Goal: Transaction & Acquisition: Purchase product/service

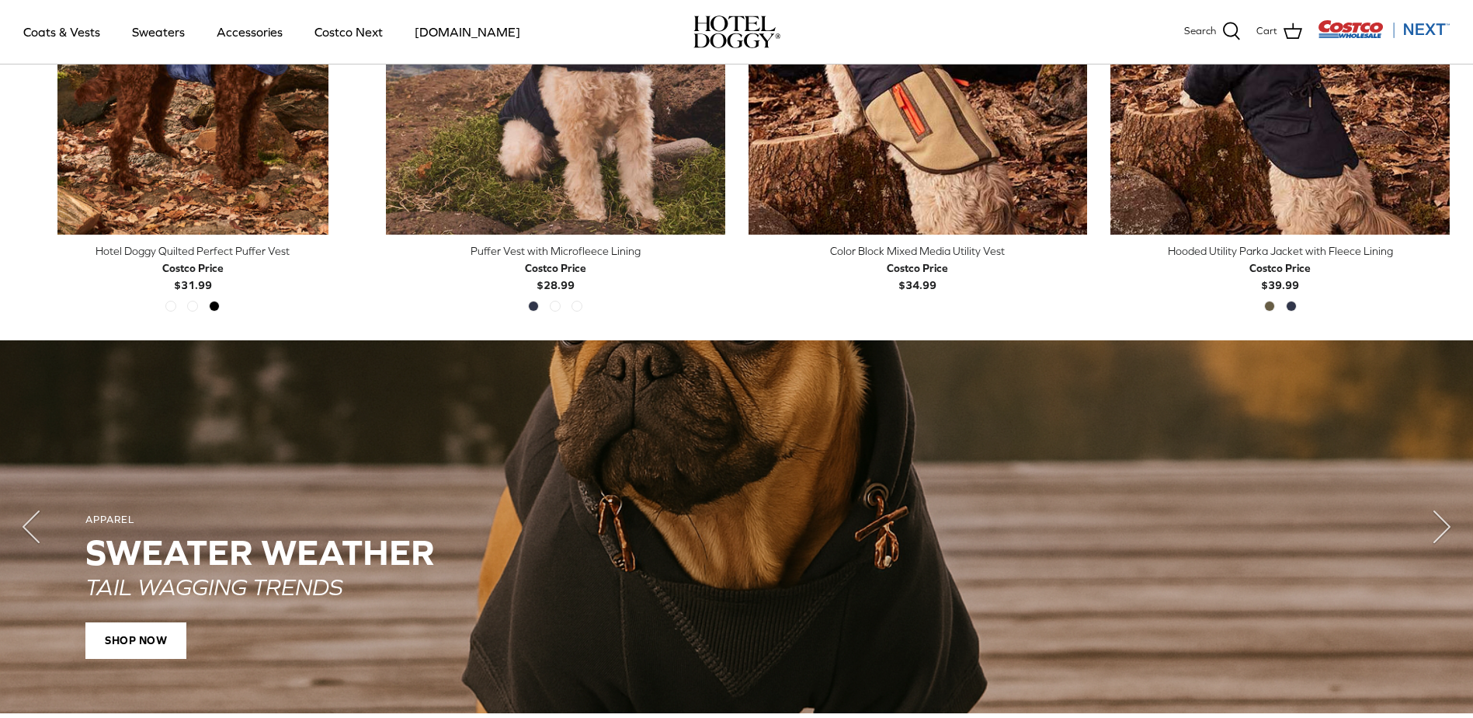
scroll to position [1010, 0]
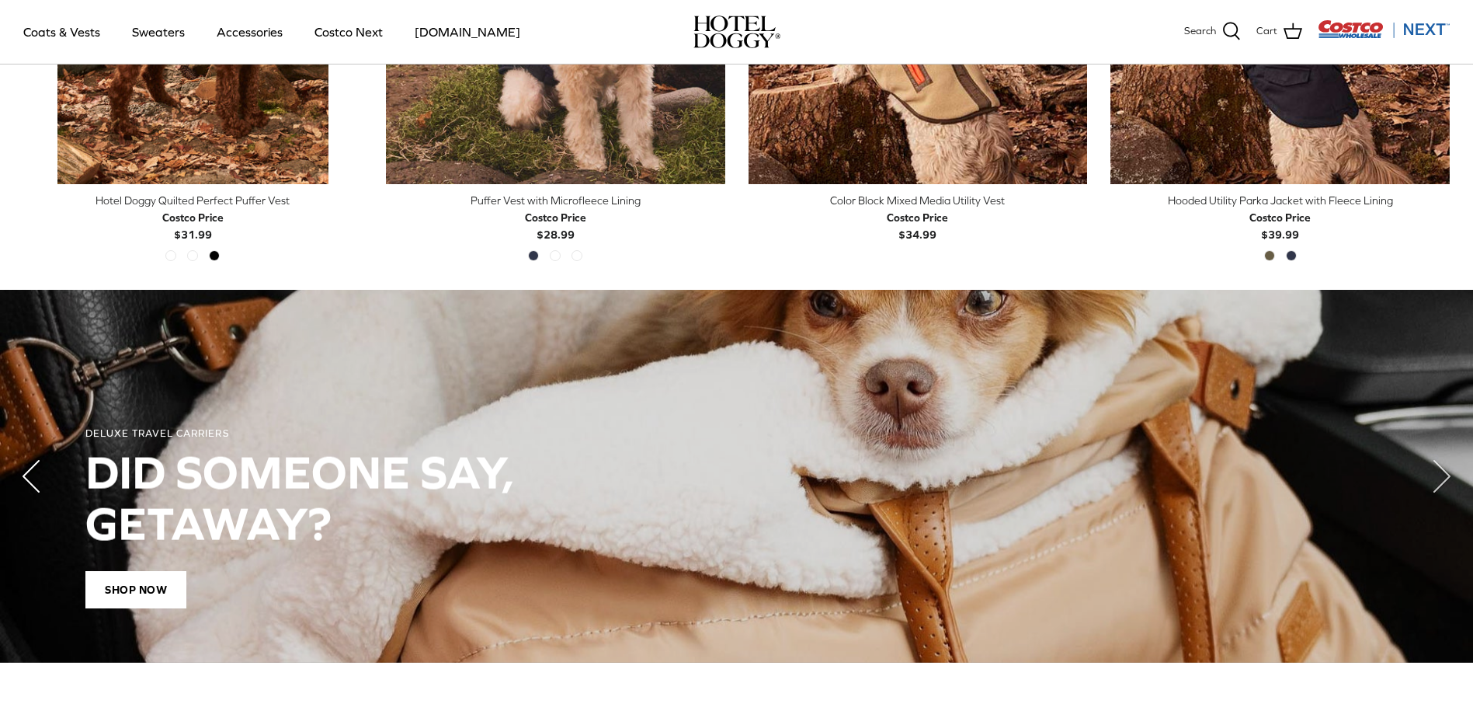
click at [36, 489] on polyline "Previous" at bounding box center [31, 476] width 16 height 31
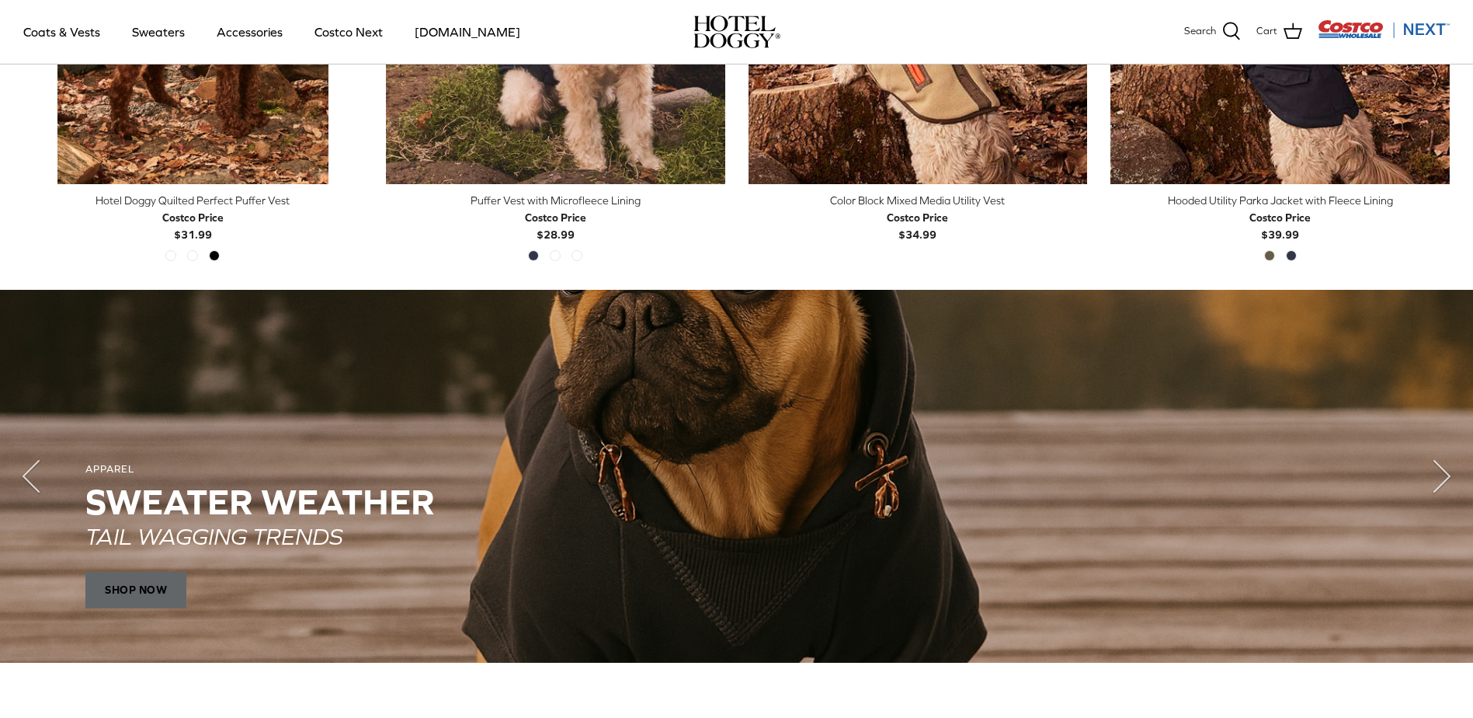
click at [174, 580] on span "SHOP NOW" at bounding box center [135, 589] width 101 height 37
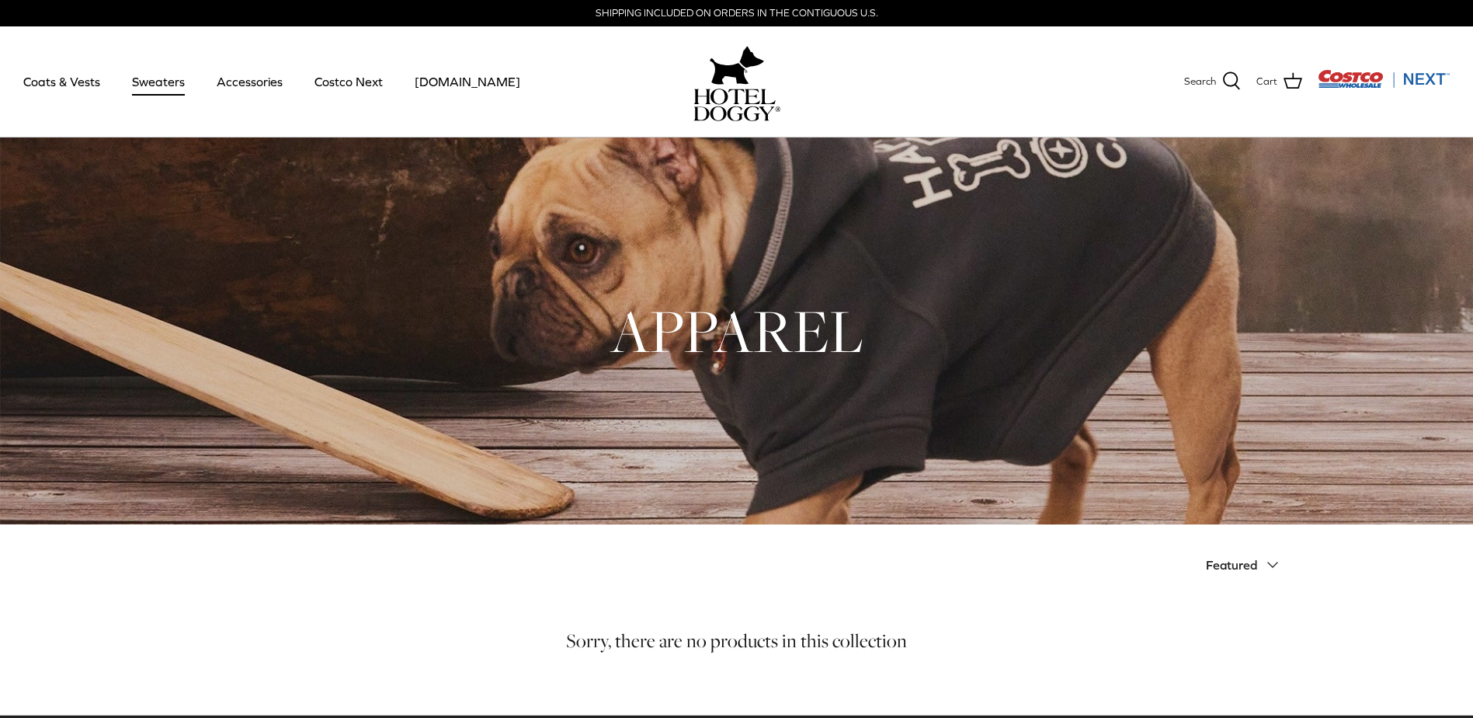
click at [135, 81] on link "Sweaters" at bounding box center [158, 81] width 81 height 53
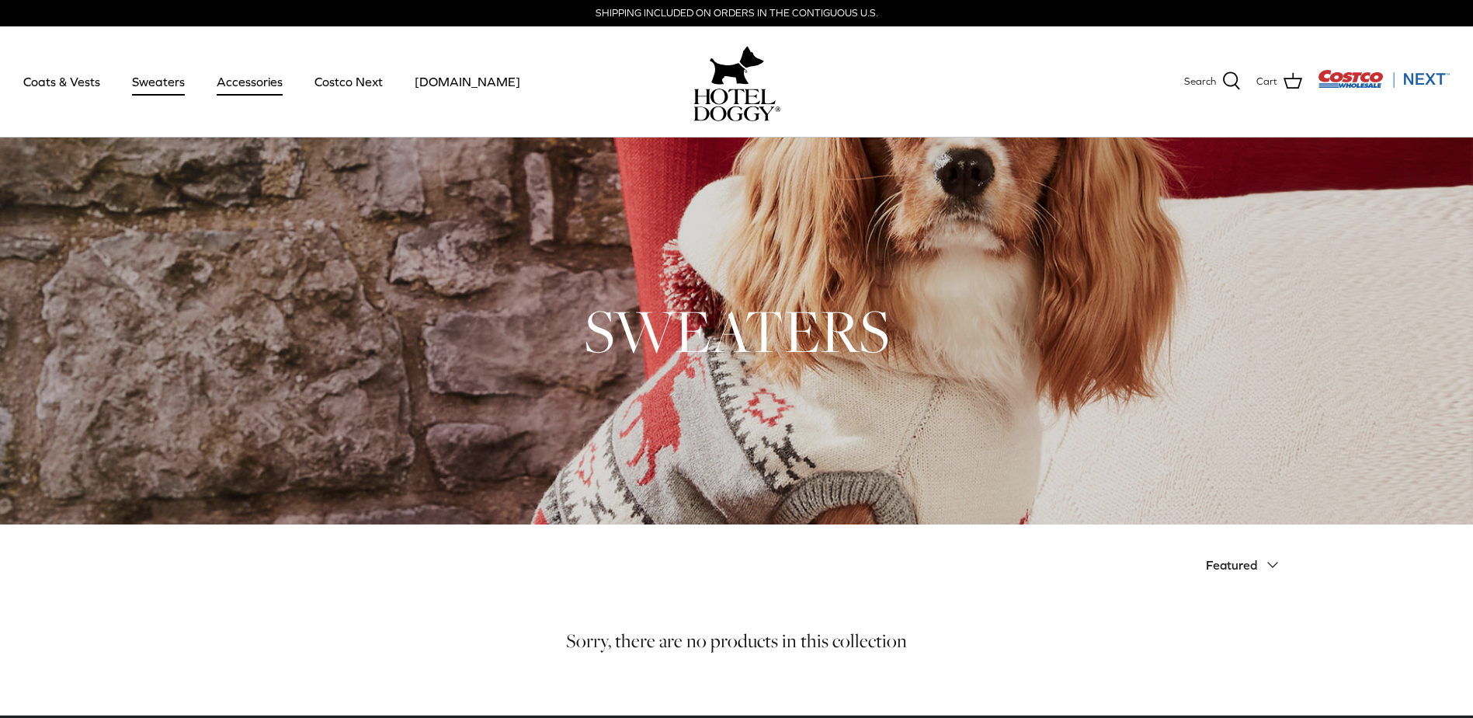
click at [245, 83] on link "Accessories" at bounding box center [250, 81] width 94 height 53
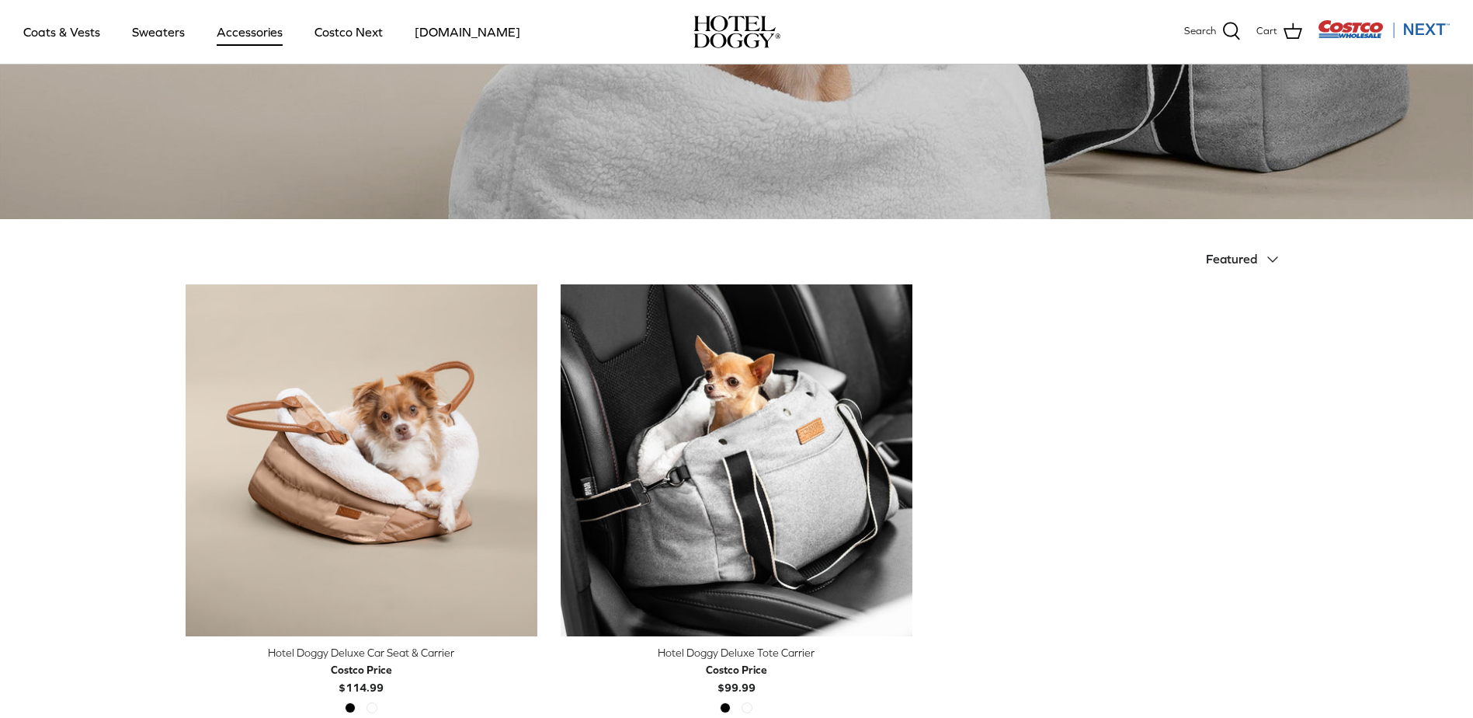
scroll to position [466, 0]
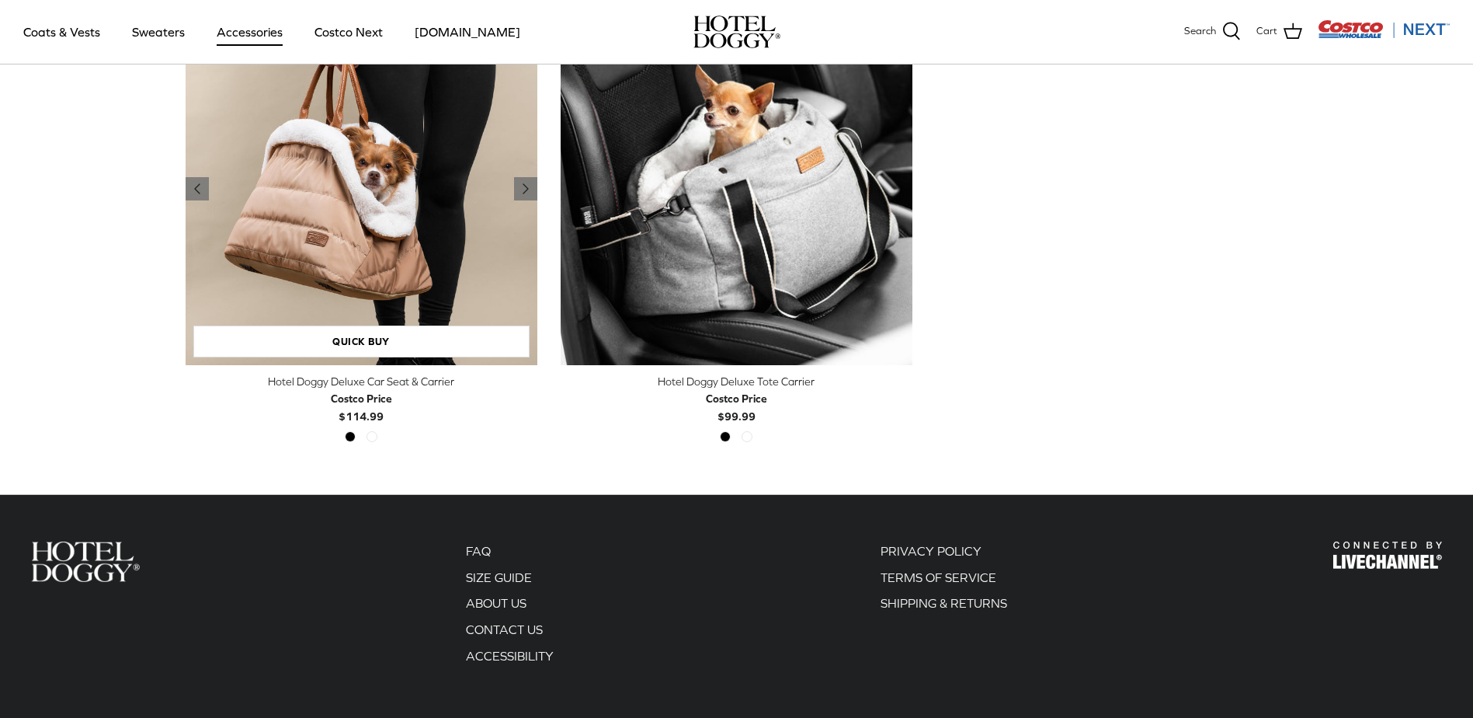
click at [360, 208] on img "Hotel Doggy Deluxe Car Seat & Carrier" at bounding box center [362, 189] width 352 height 352
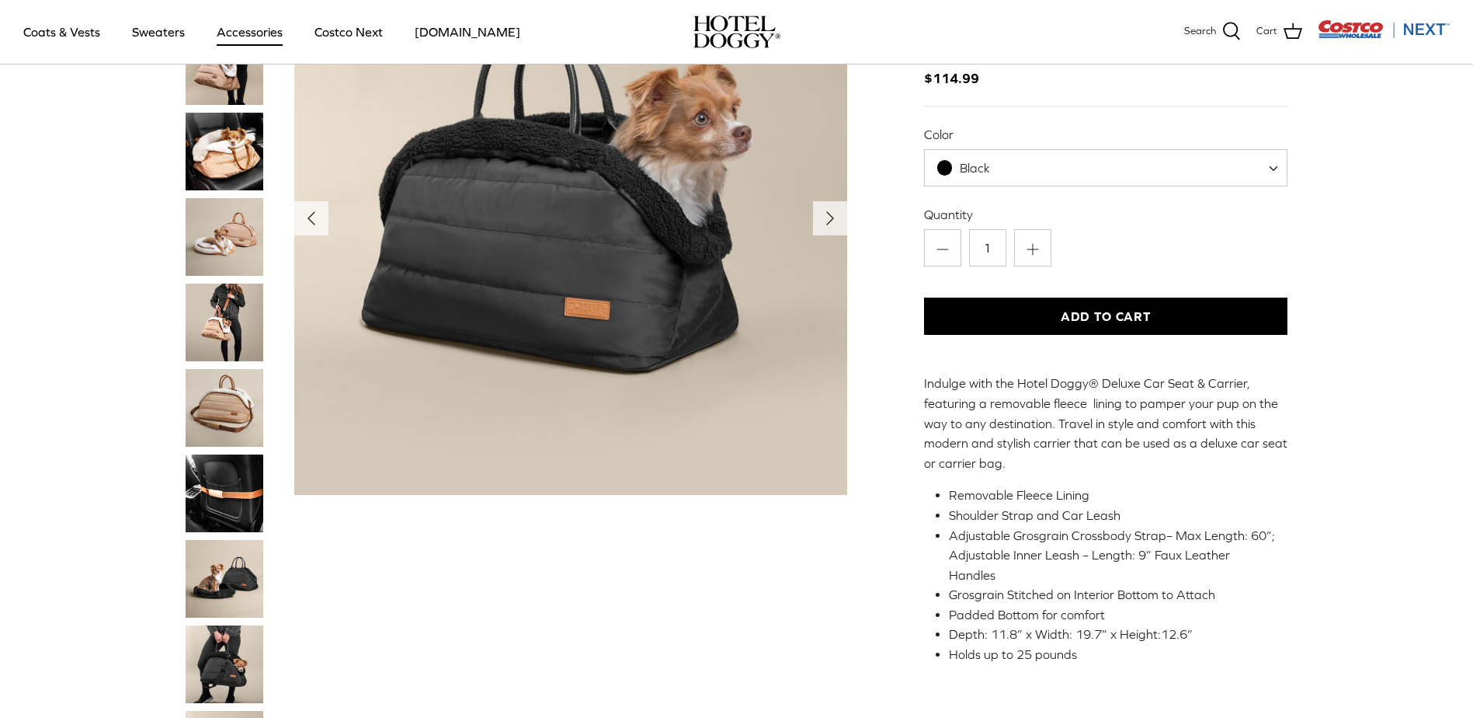
scroll to position [78, 0]
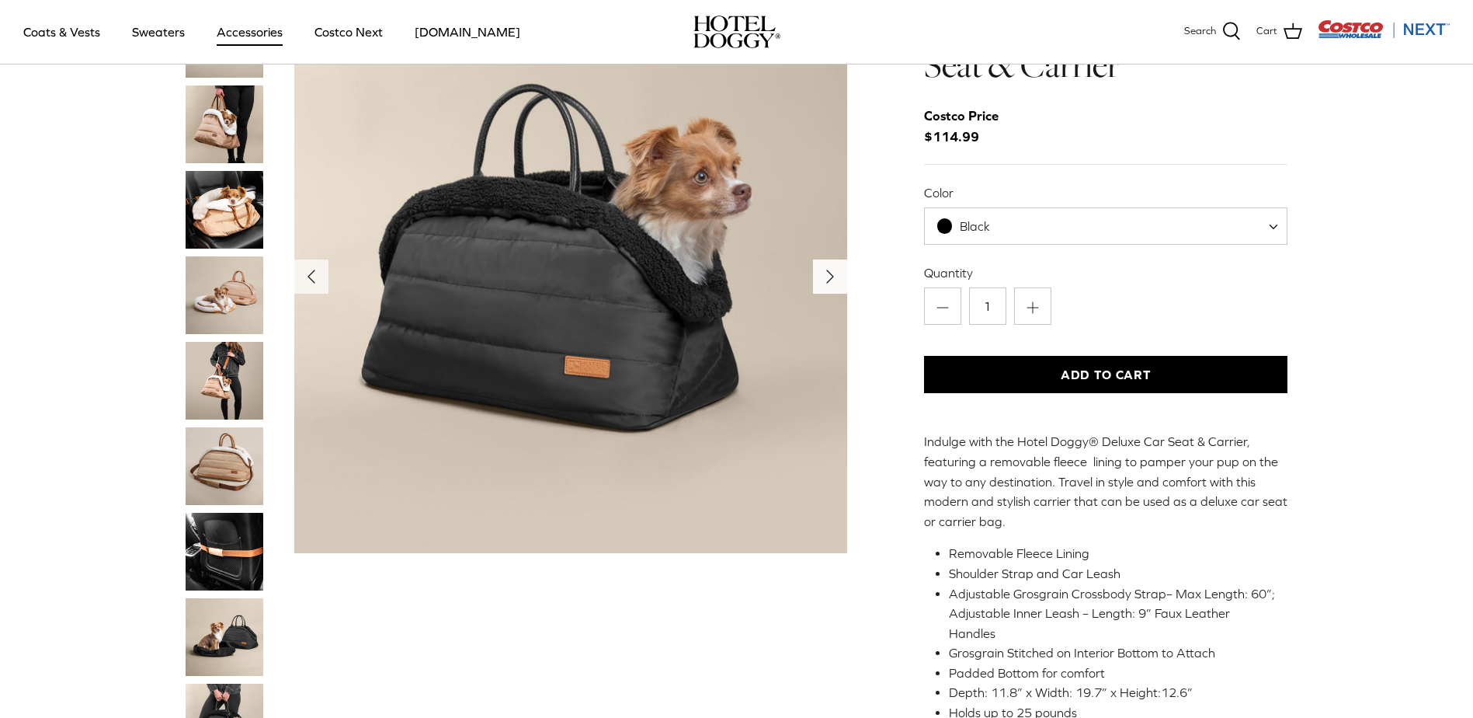
click at [821, 282] on icon "Right" at bounding box center [830, 276] width 25 height 25
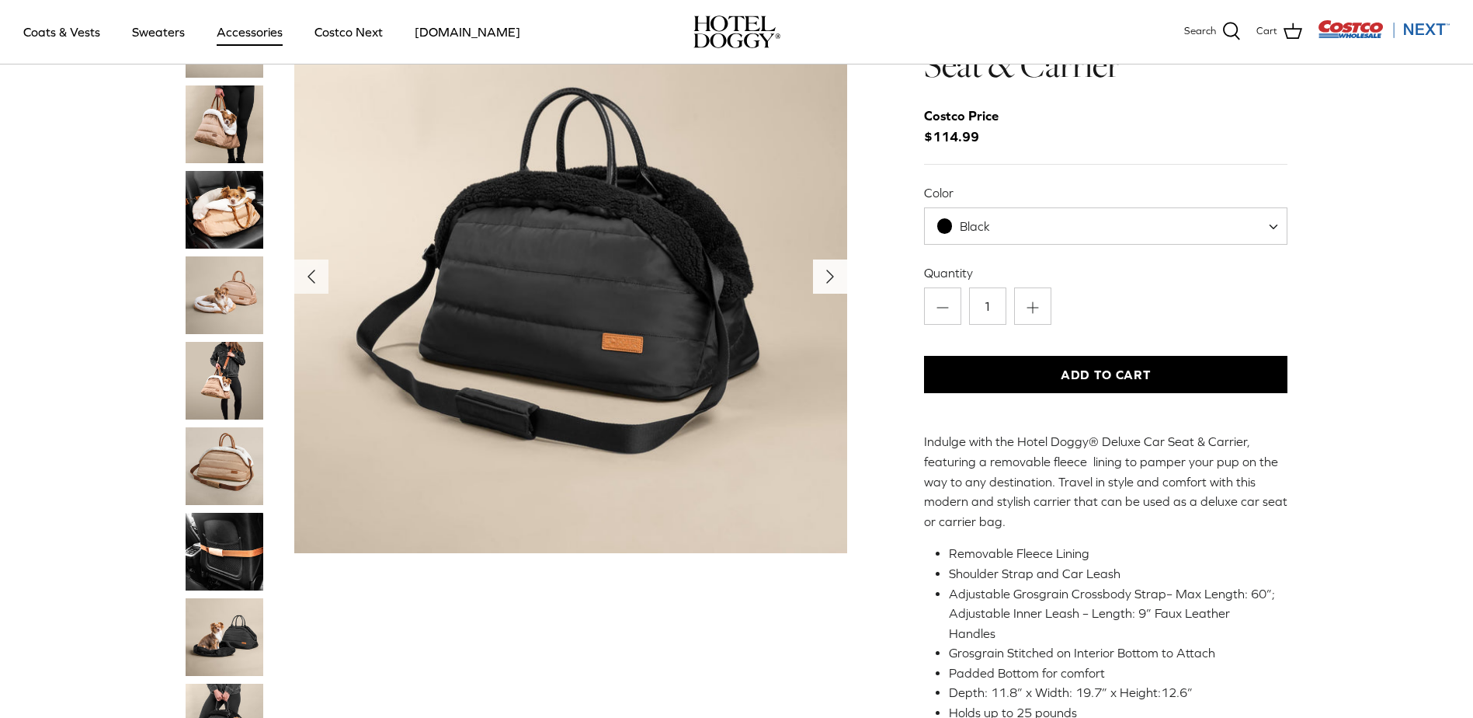
click at [821, 282] on icon "Right" at bounding box center [830, 276] width 25 height 25
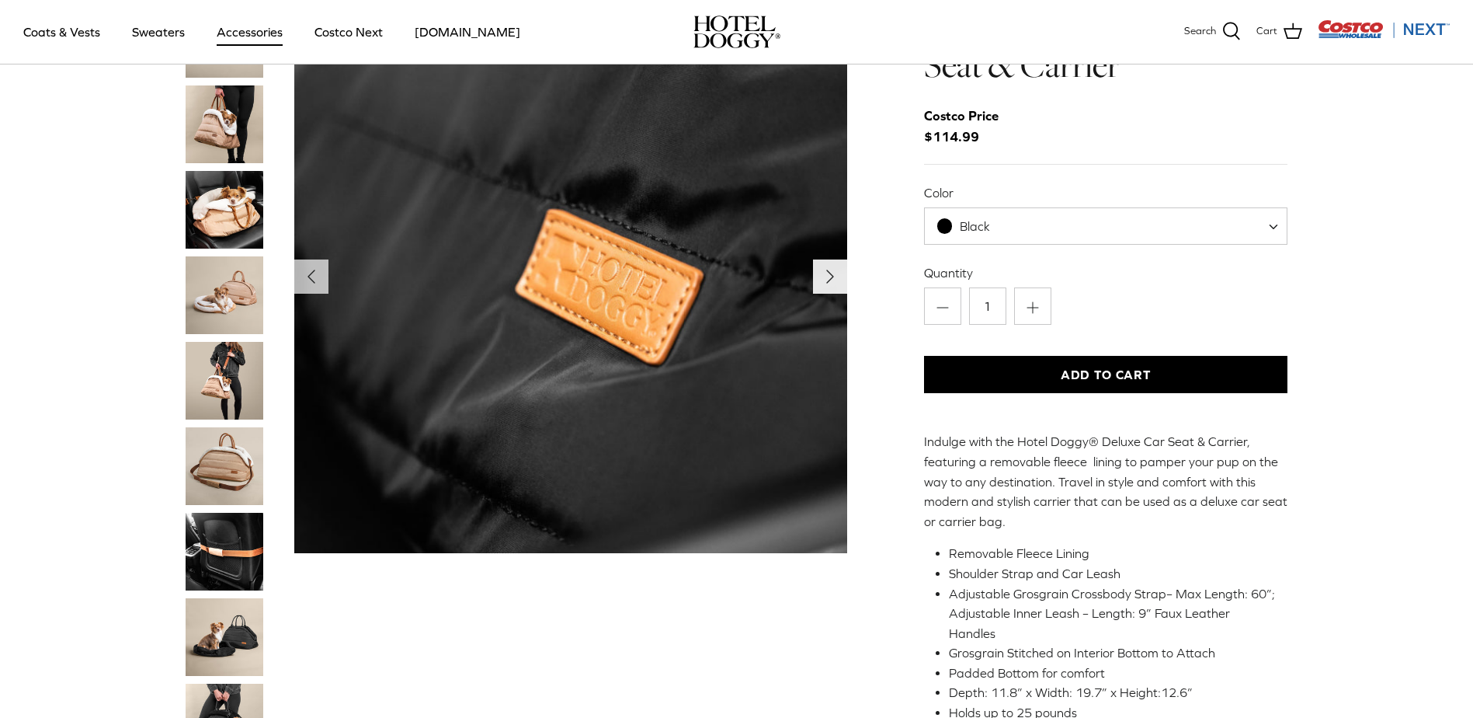
click at [821, 282] on icon "Right" at bounding box center [830, 276] width 25 height 25
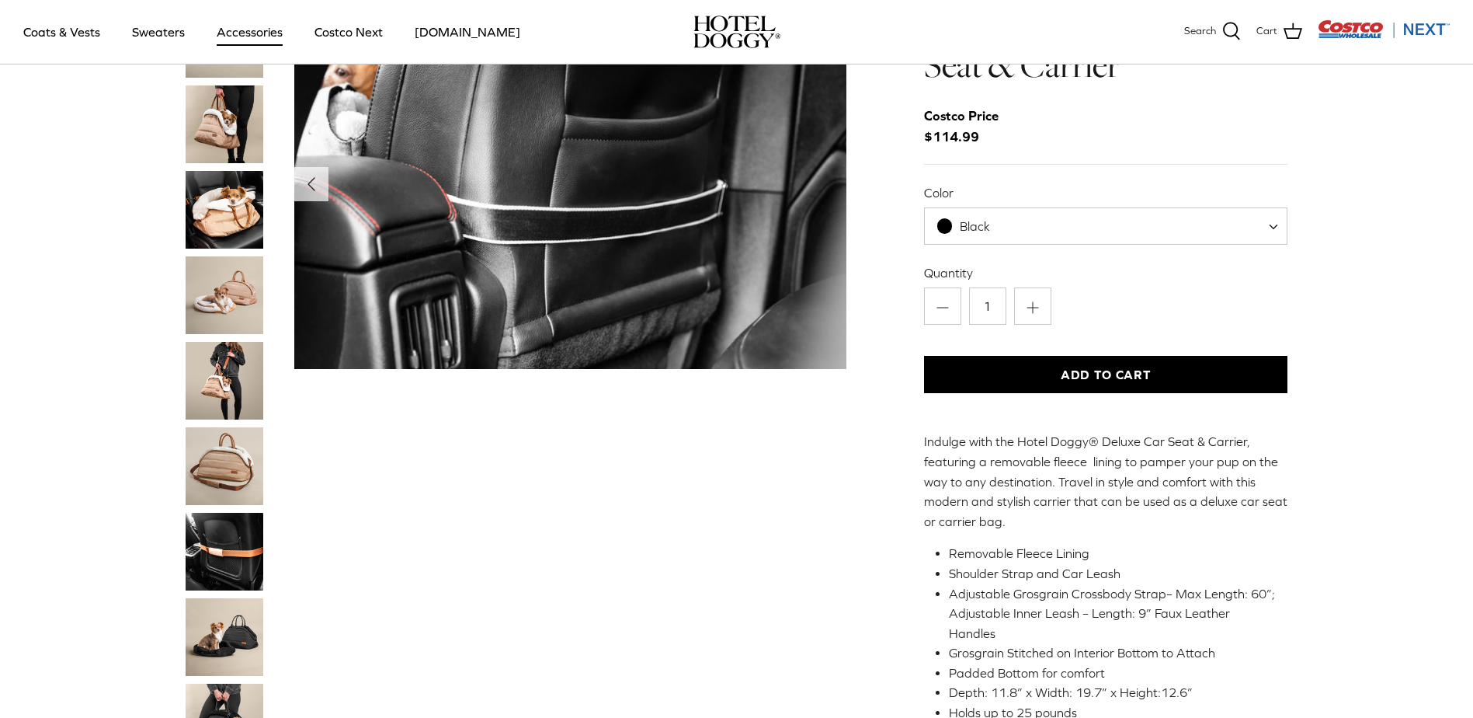
click at [225, 206] on img "Thumbnail Link" at bounding box center [225, 210] width 78 height 78
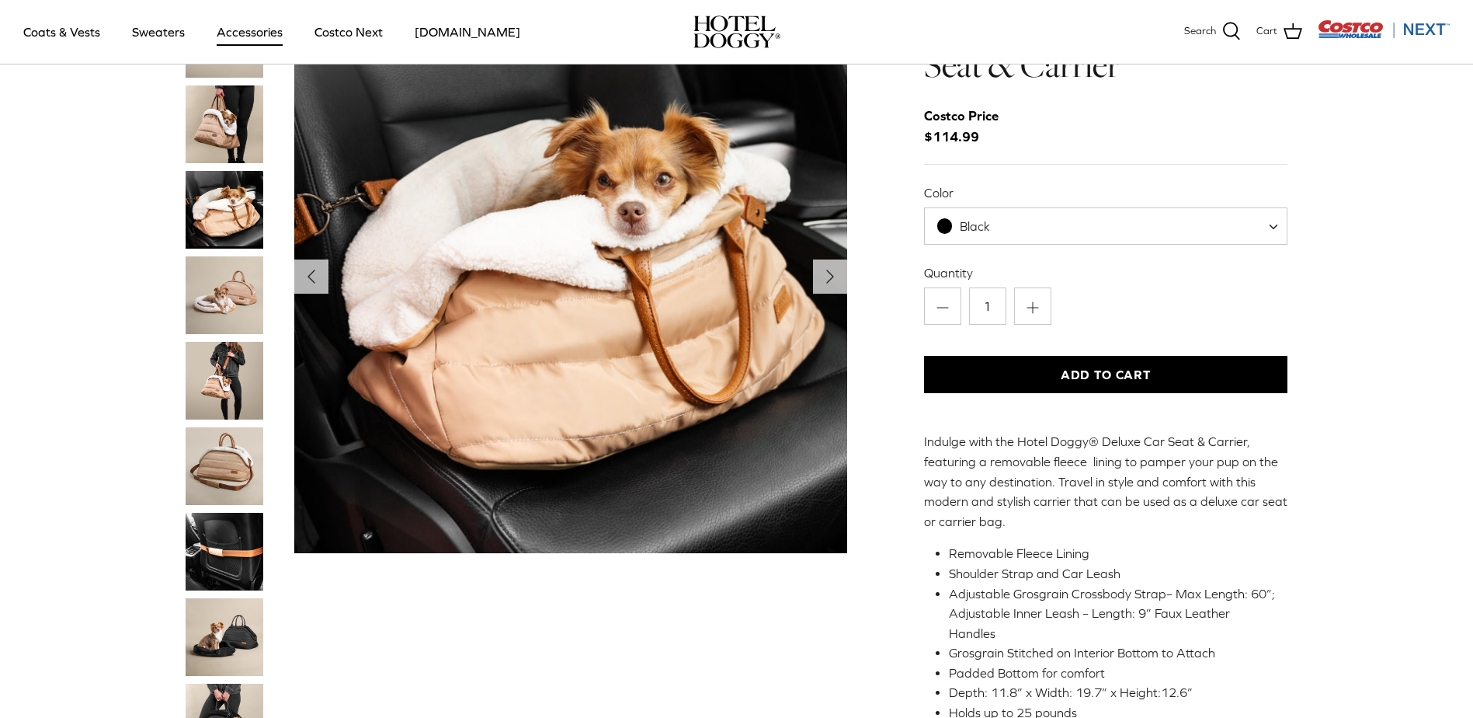
click at [232, 295] on img "Thumbnail Link" at bounding box center [225, 295] width 78 height 78
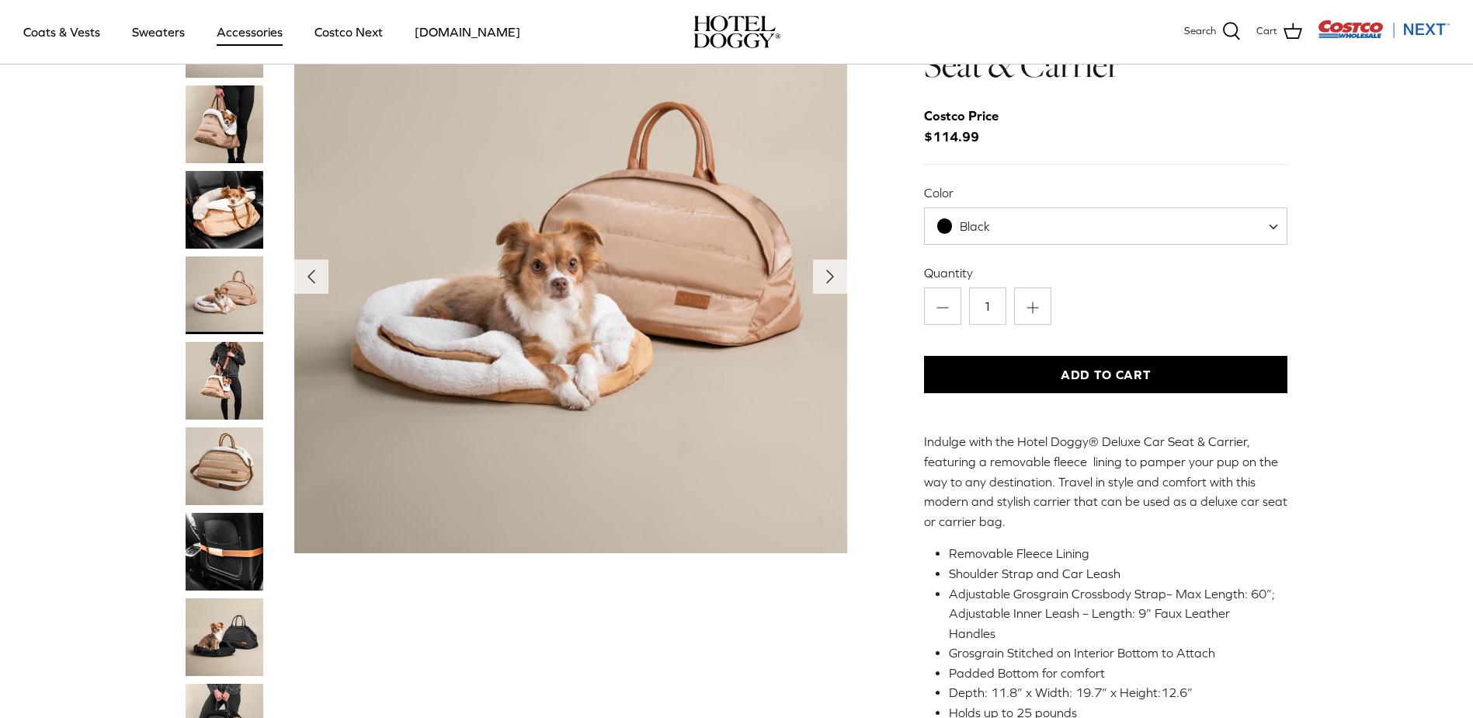
click at [230, 357] on img "Thumbnail Link" at bounding box center [225, 381] width 78 height 78
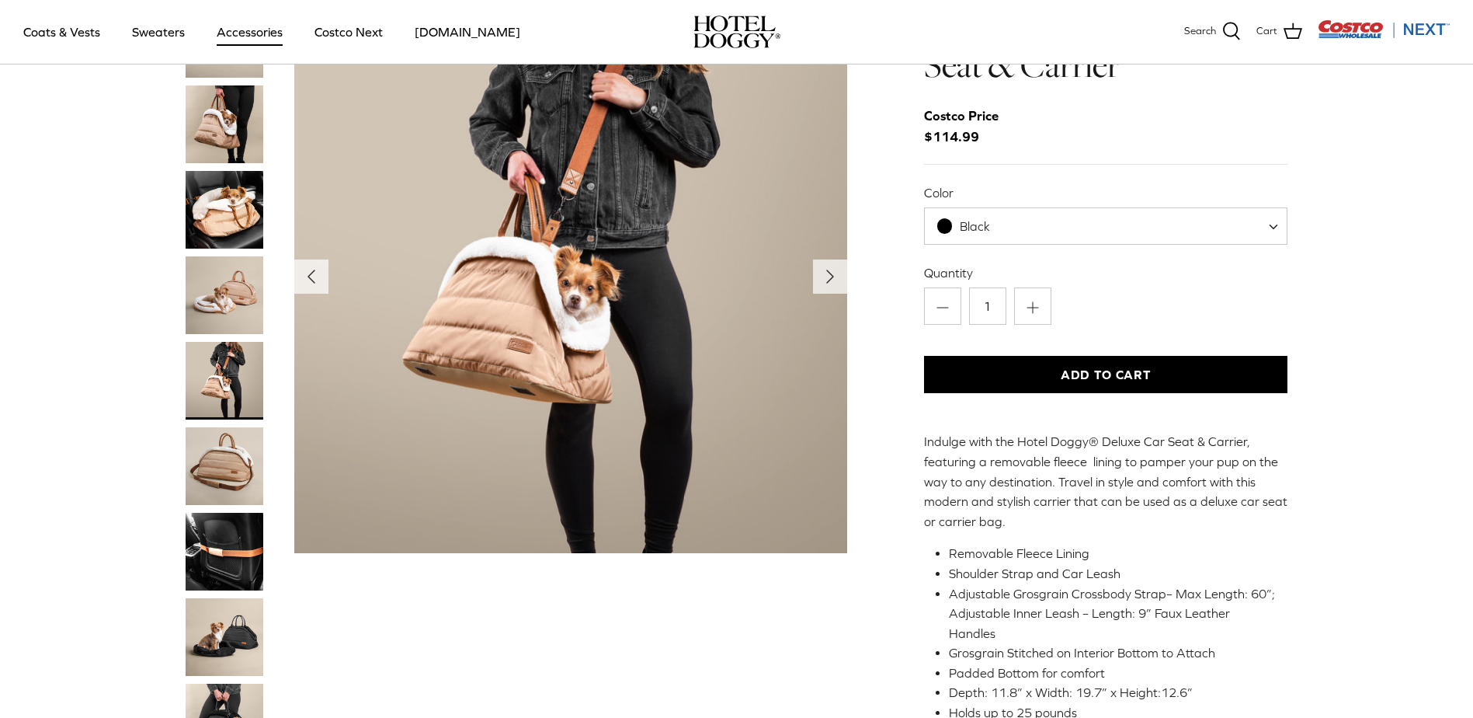
click at [234, 462] on img "Thumbnail Link" at bounding box center [225, 466] width 78 height 78
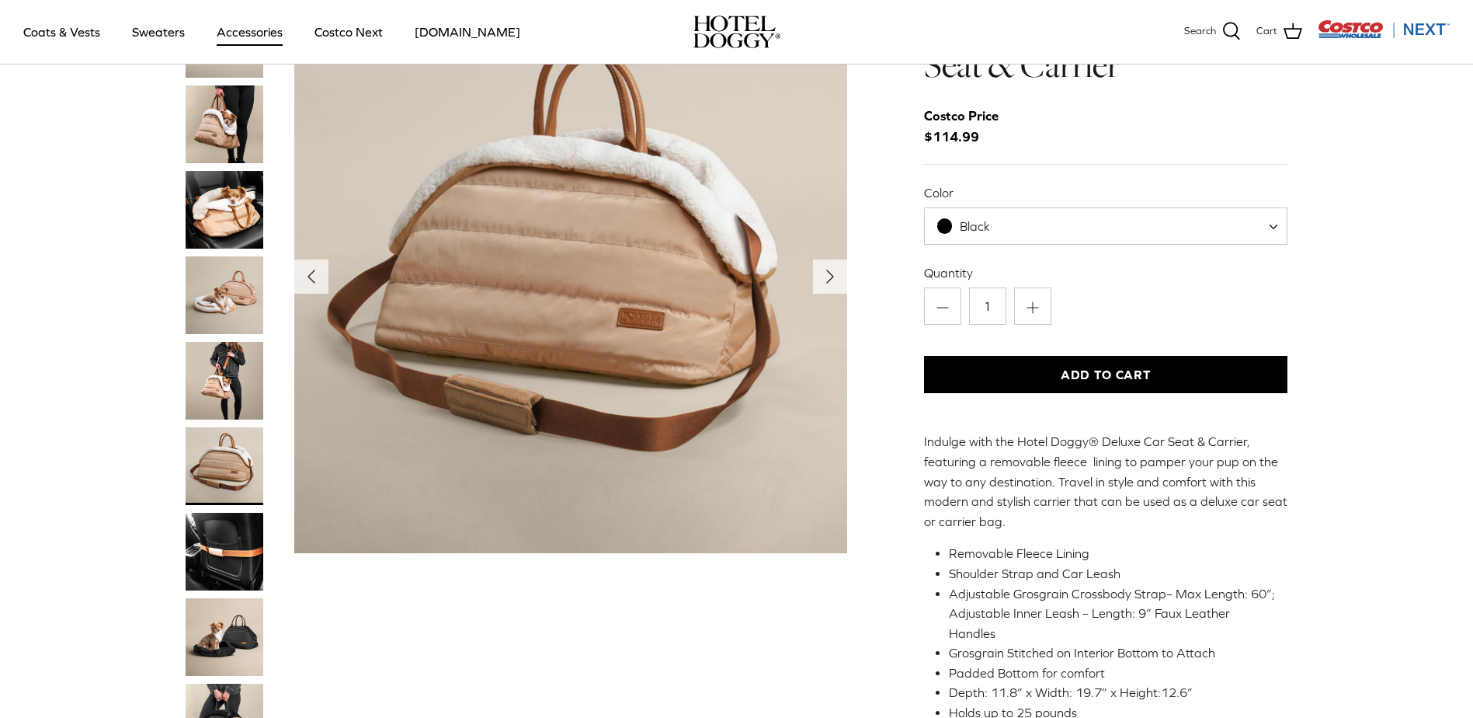
click at [246, 544] on img "Thumbnail Link" at bounding box center [225, 552] width 78 height 78
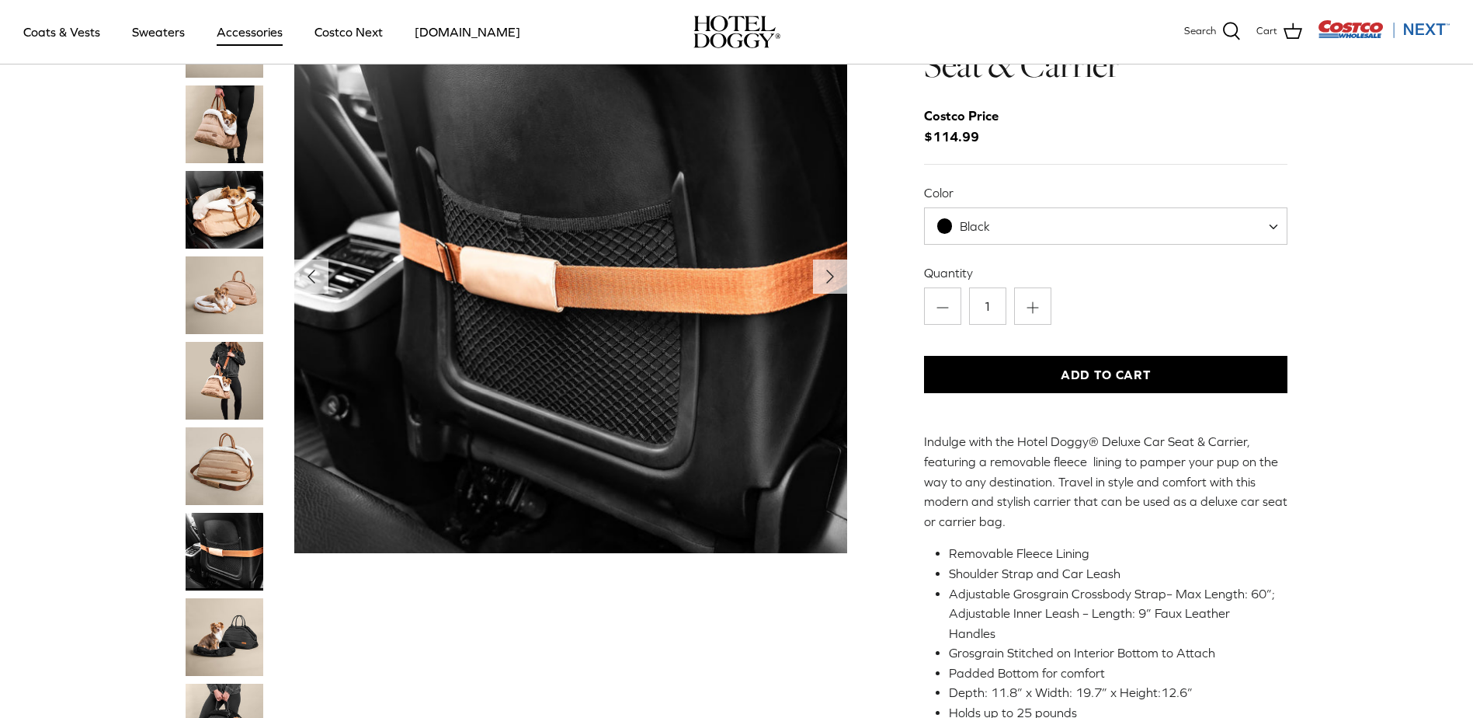
click at [240, 627] on img "Thumbnail Link" at bounding box center [225, 637] width 78 height 78
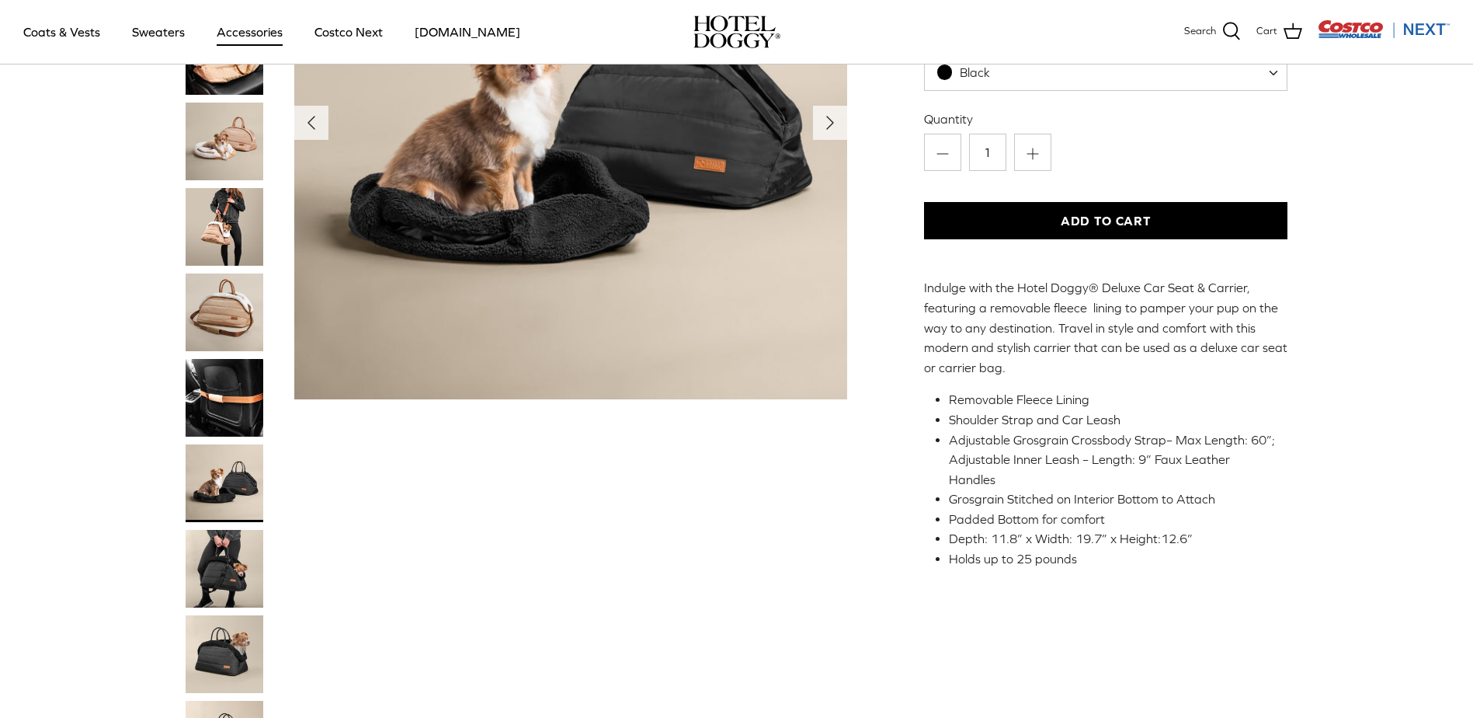
scroll to position [233, 0]
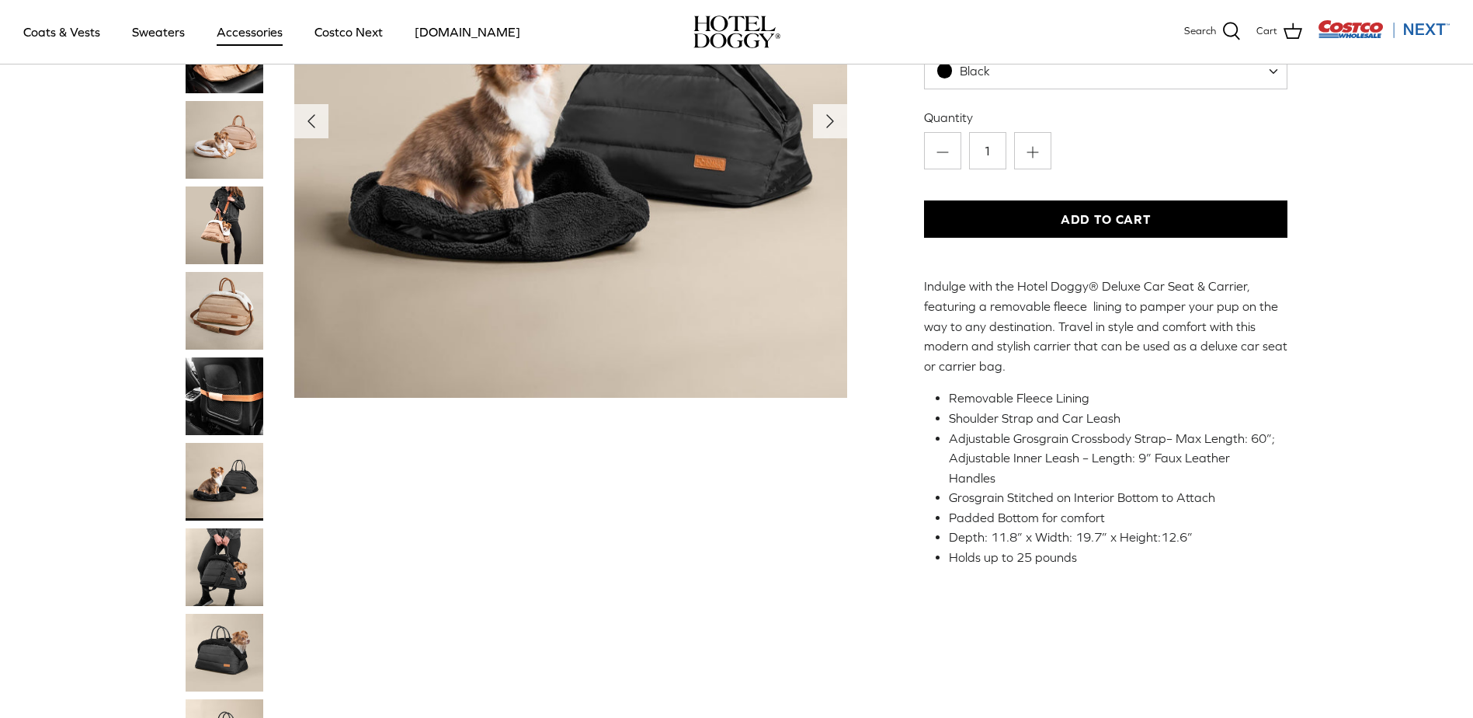
click at [197, 580] on img "Thumbnail Link" at bounding box center [225, 567] width 78 height 78
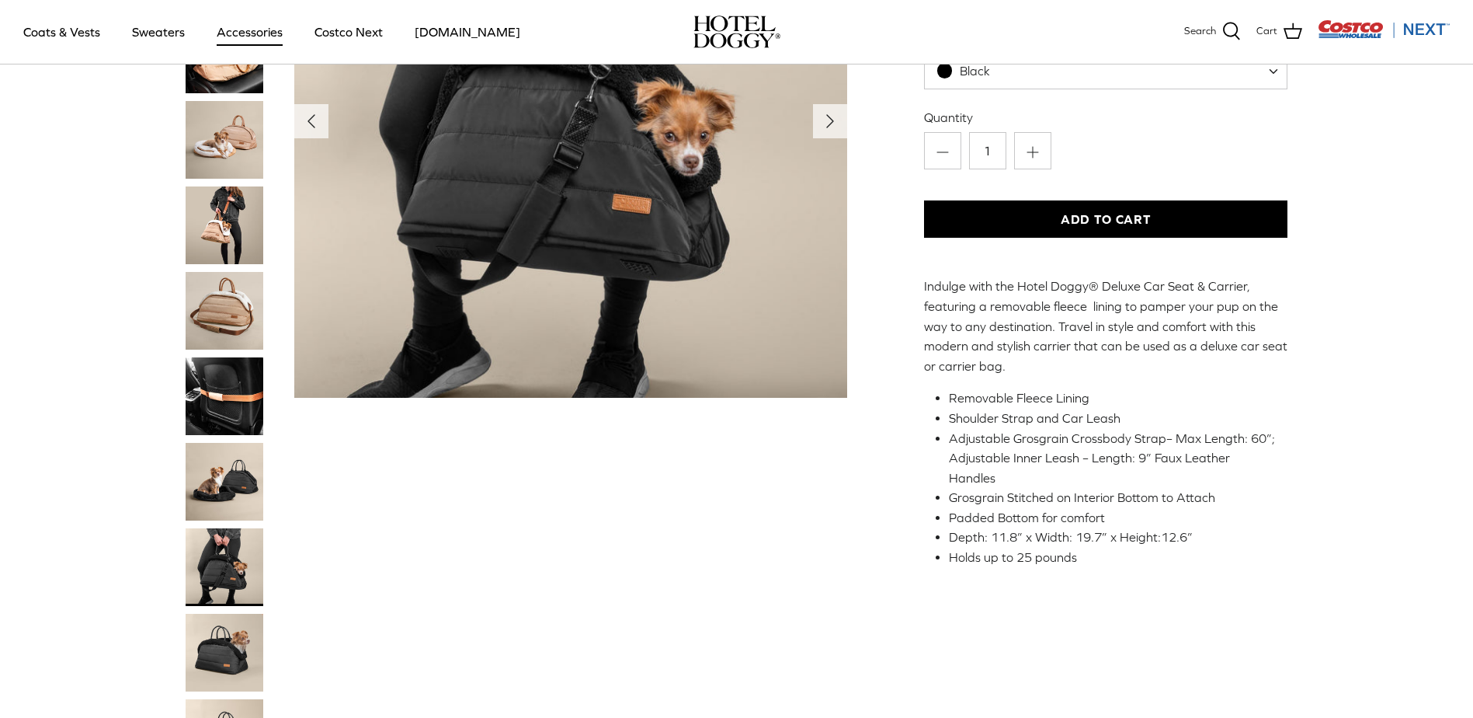
click at [238, 650] on img "Thumbnail Link" at bounding box center [225, 653] width 78 height 78
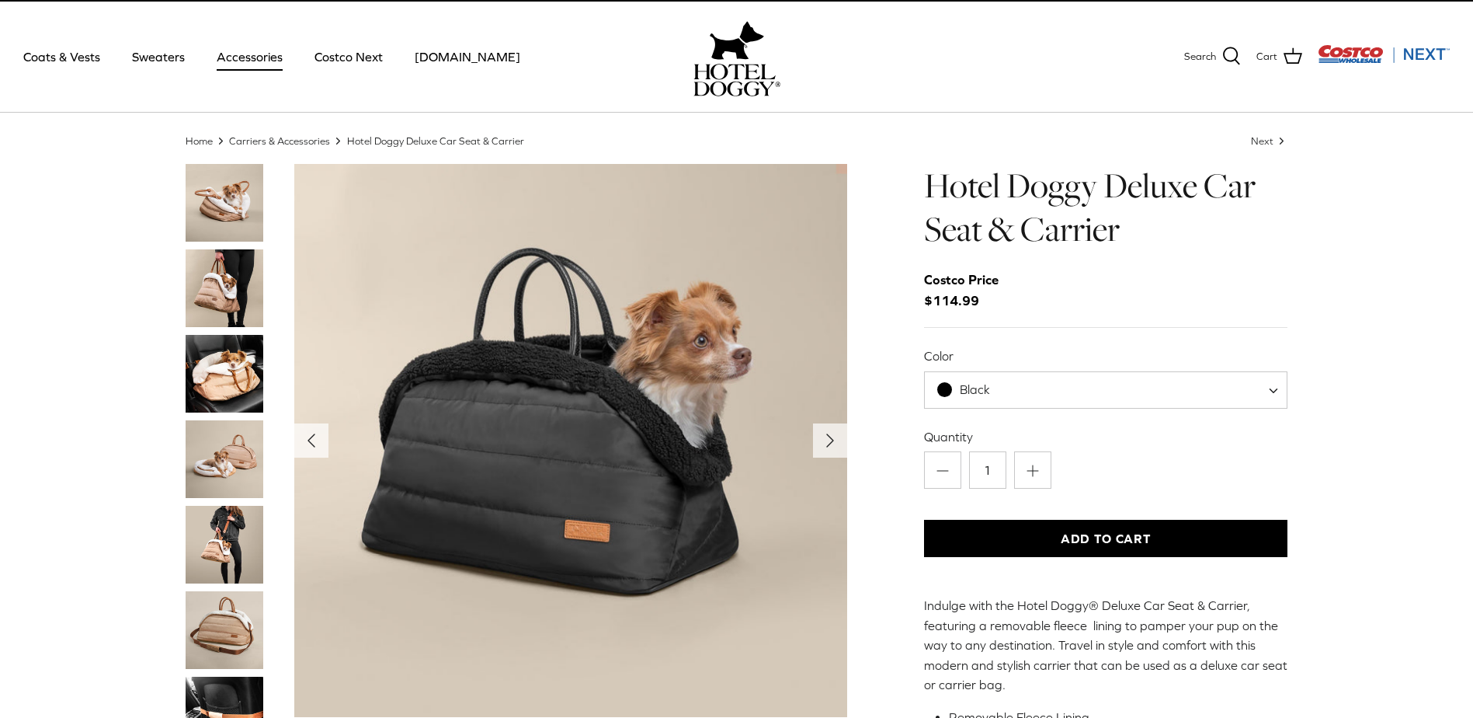
scroll to position [0, 0]
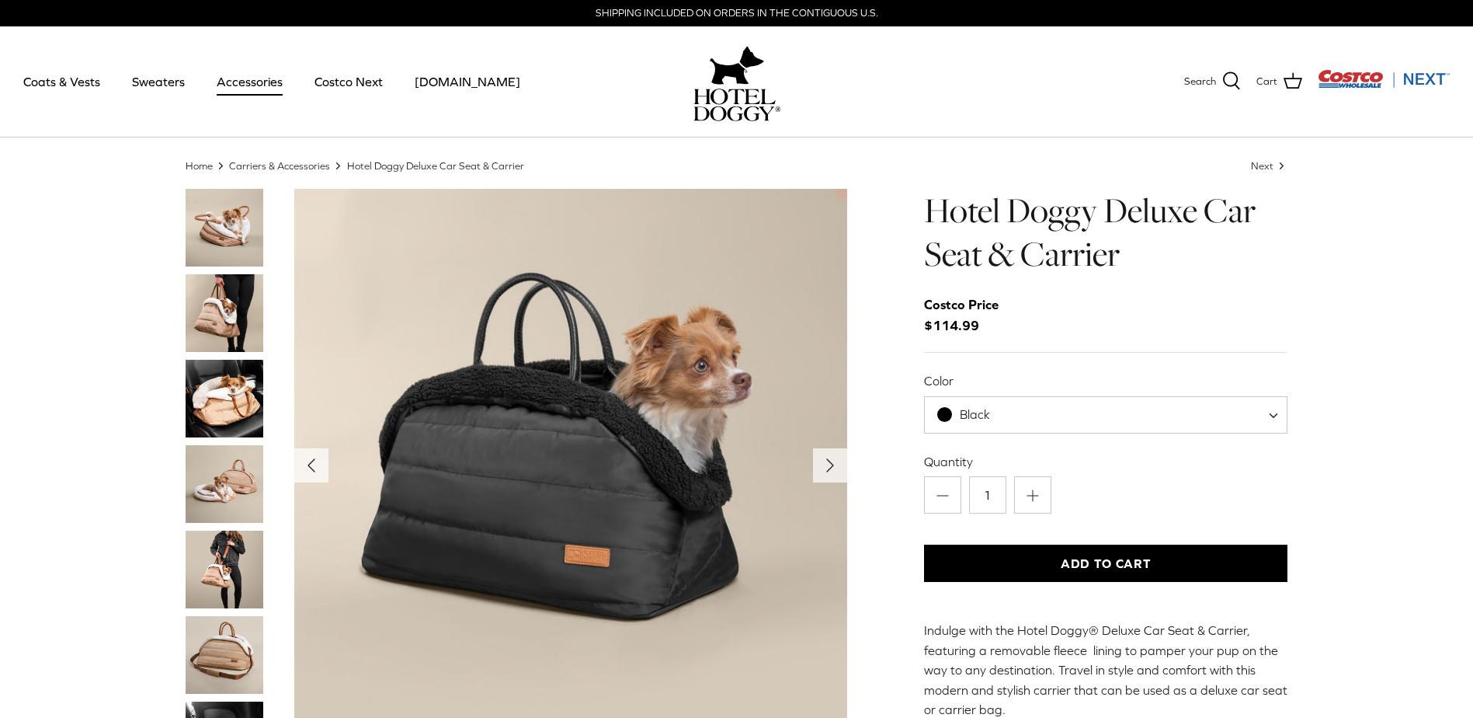
click at [233, 490] on img "Thumbnail Link" at bounding box center [225, 484] width 78 height 78
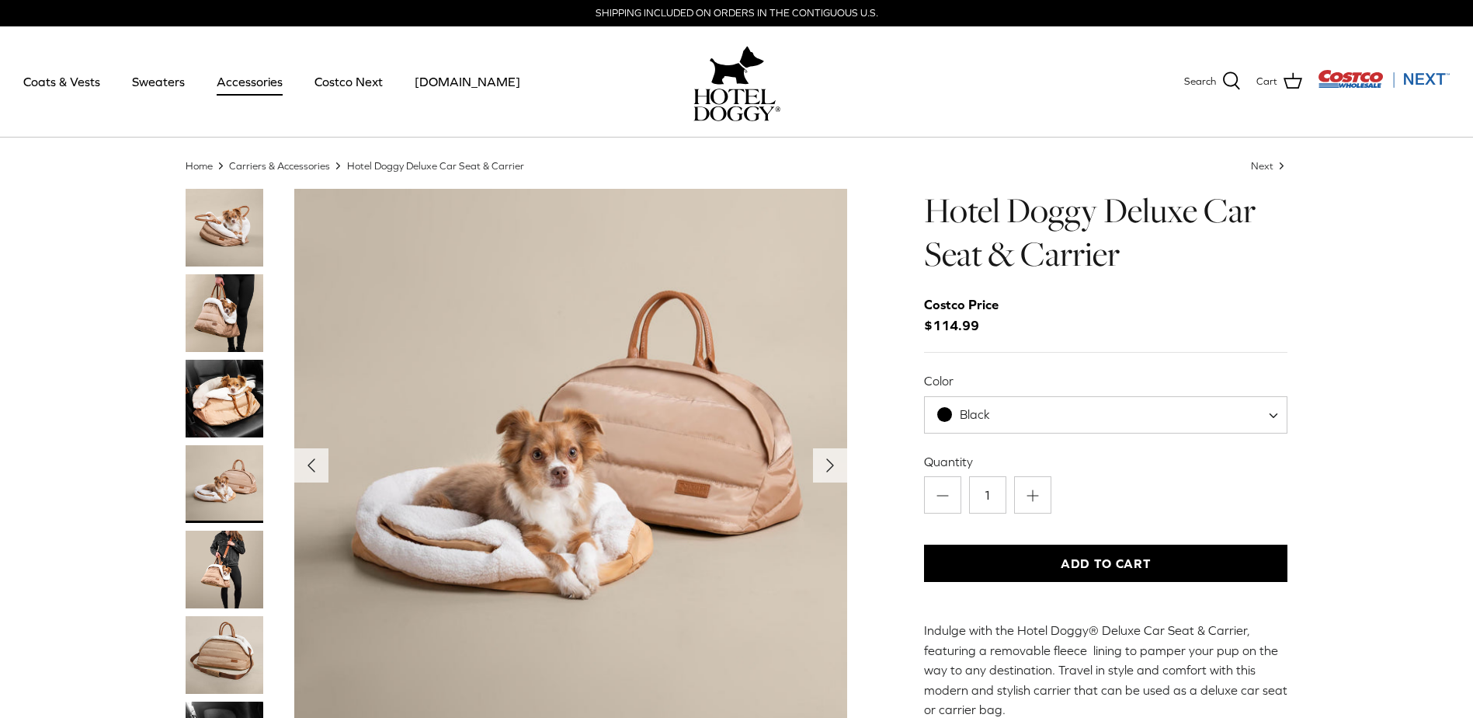
click at [223, 566] on img "Thumbnail Link" at bounding box center [225, 570] width 78 height 78
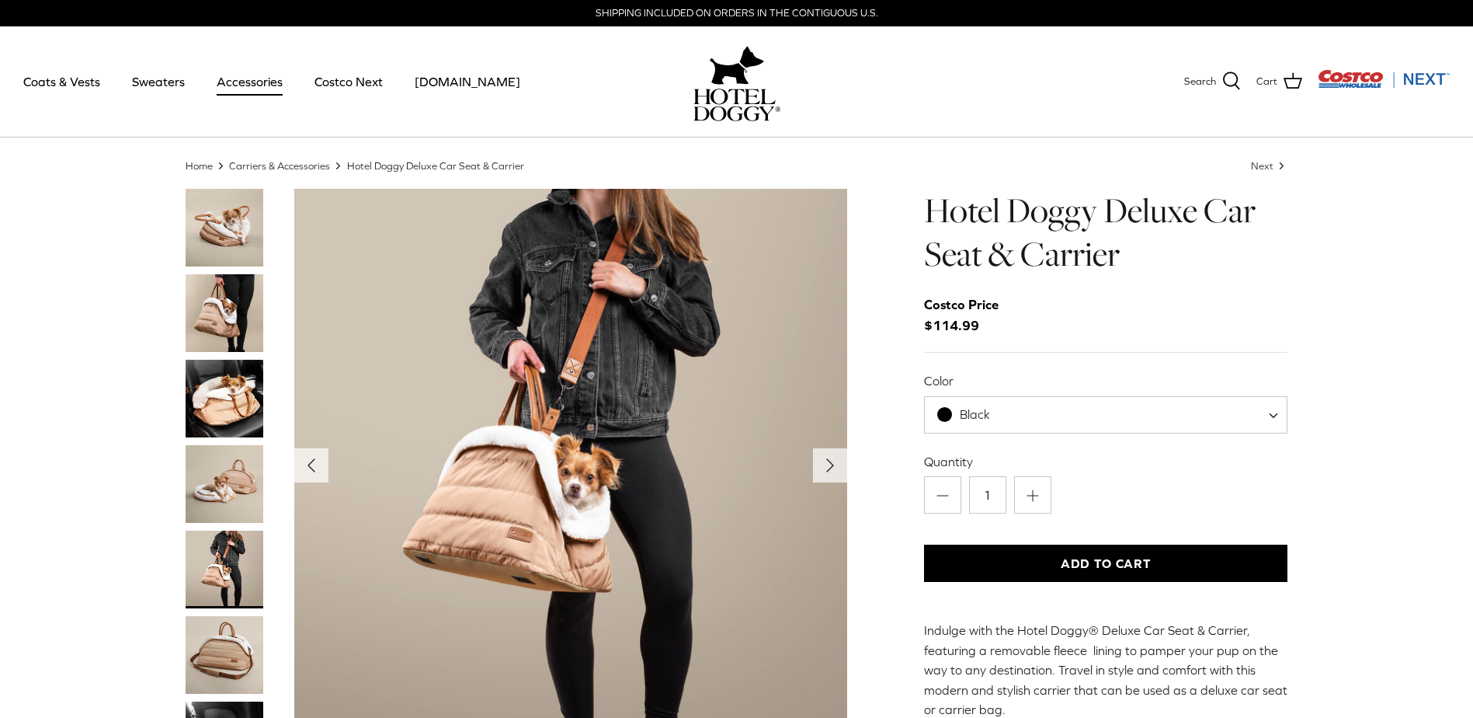
click at [1361, 87] on img "Costco Next" at bounding box center [1384, 78] width 132 height 19
